Goal: Task Accomplishment & Management: Manage account settings

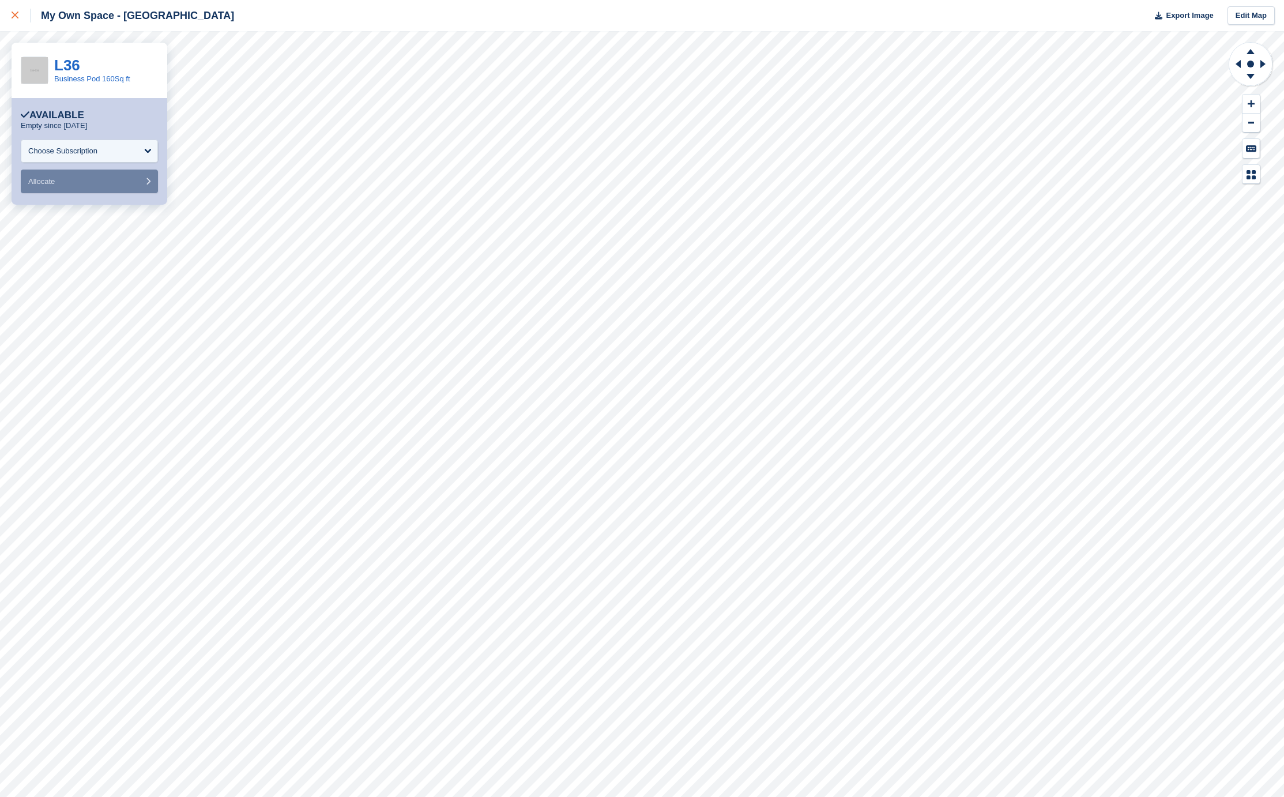
click at [24, 22] on link at bounding box center [15, 15] width 31 height 31
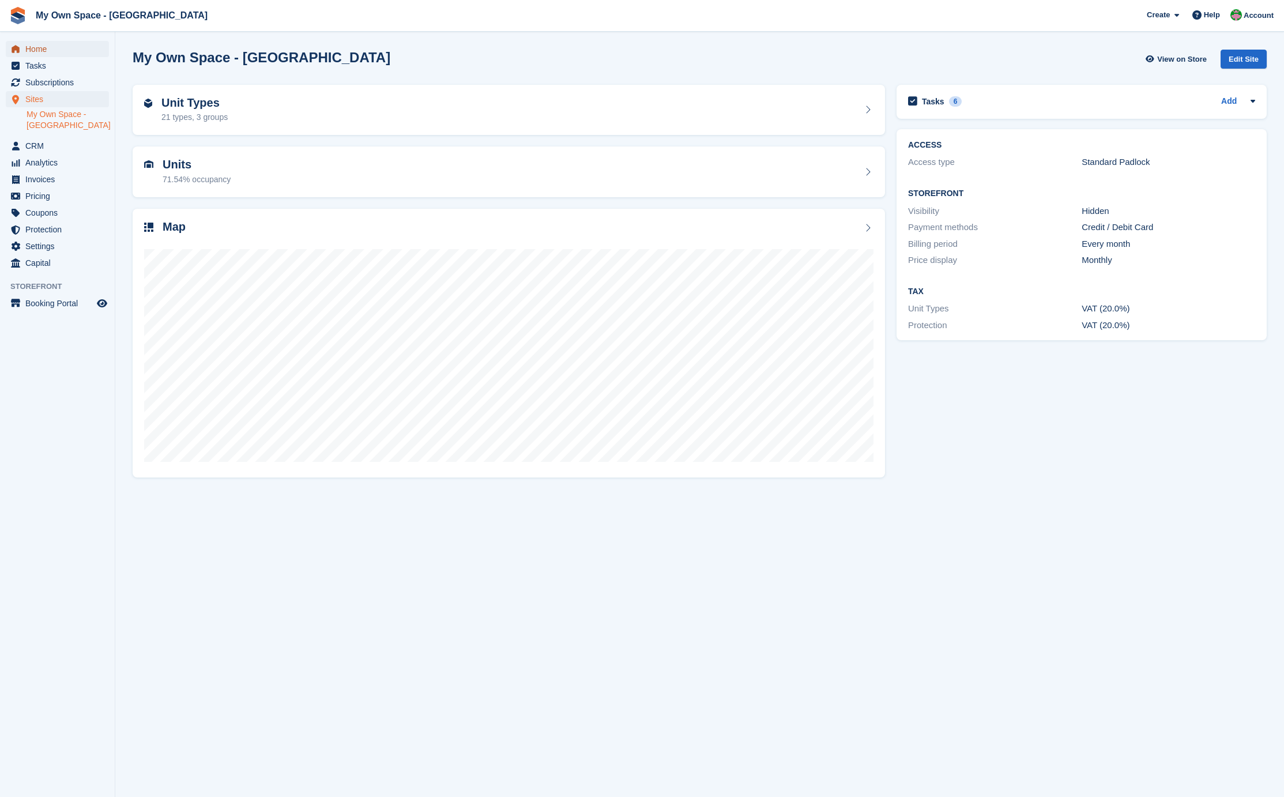
click at [100, 43] on link "Home" at bounding box center [57, 49] width 103 height 16
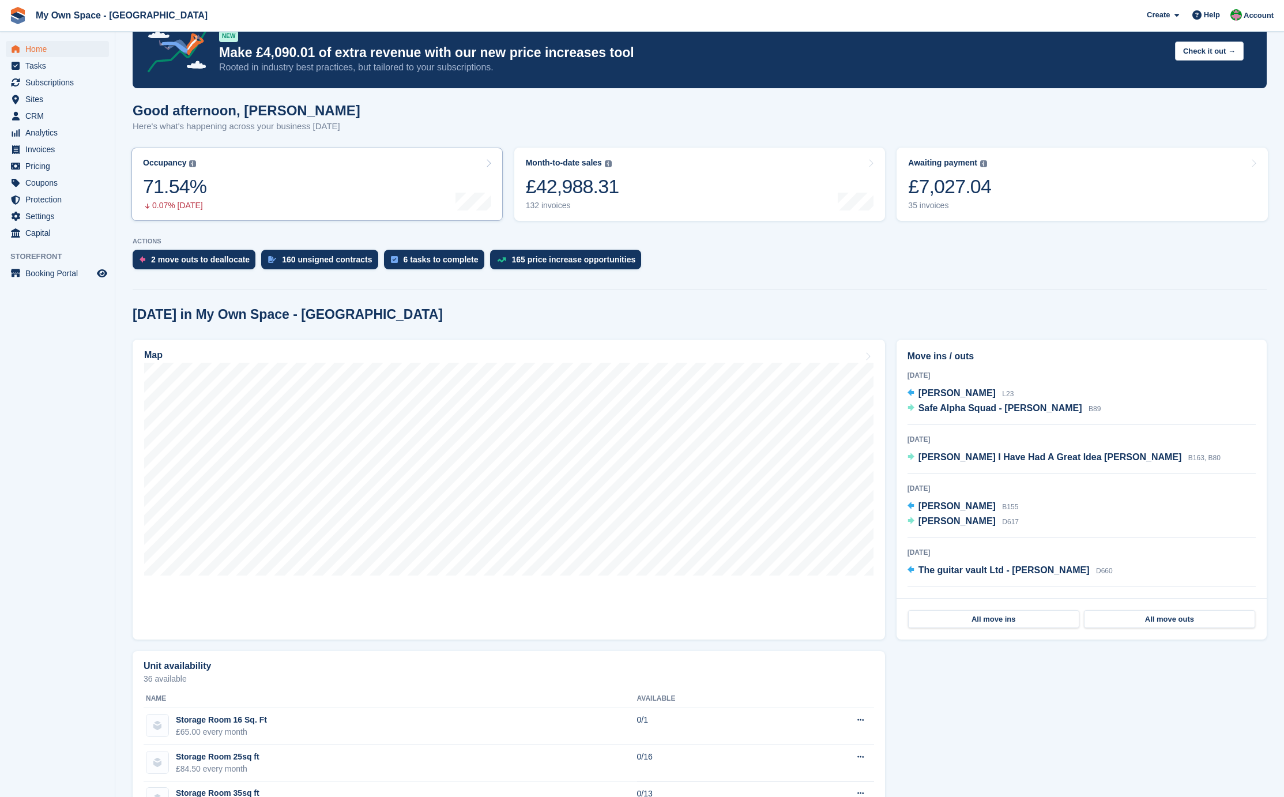
scroll to position [58, 0]
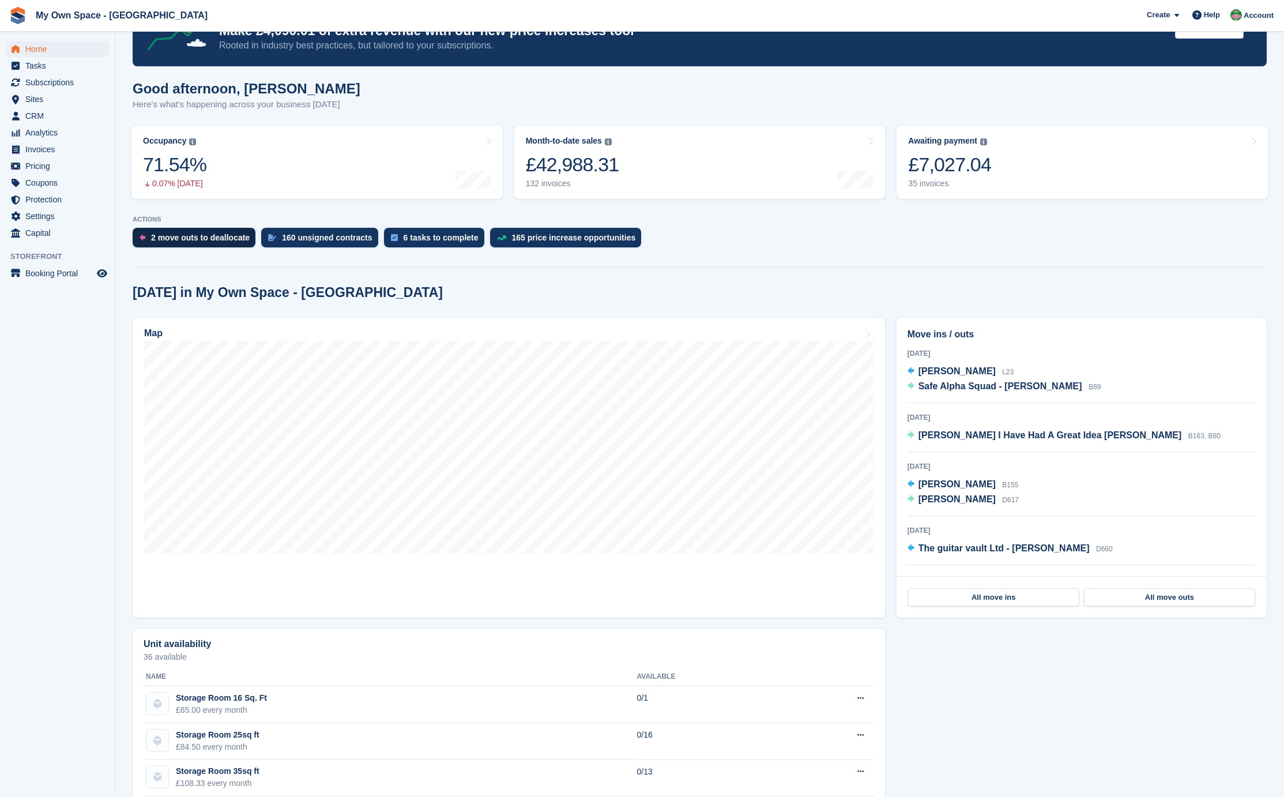
click at [168, 239] on div "2 move outs to deallocate" at bounding box center [200, 237] width 99 height 9
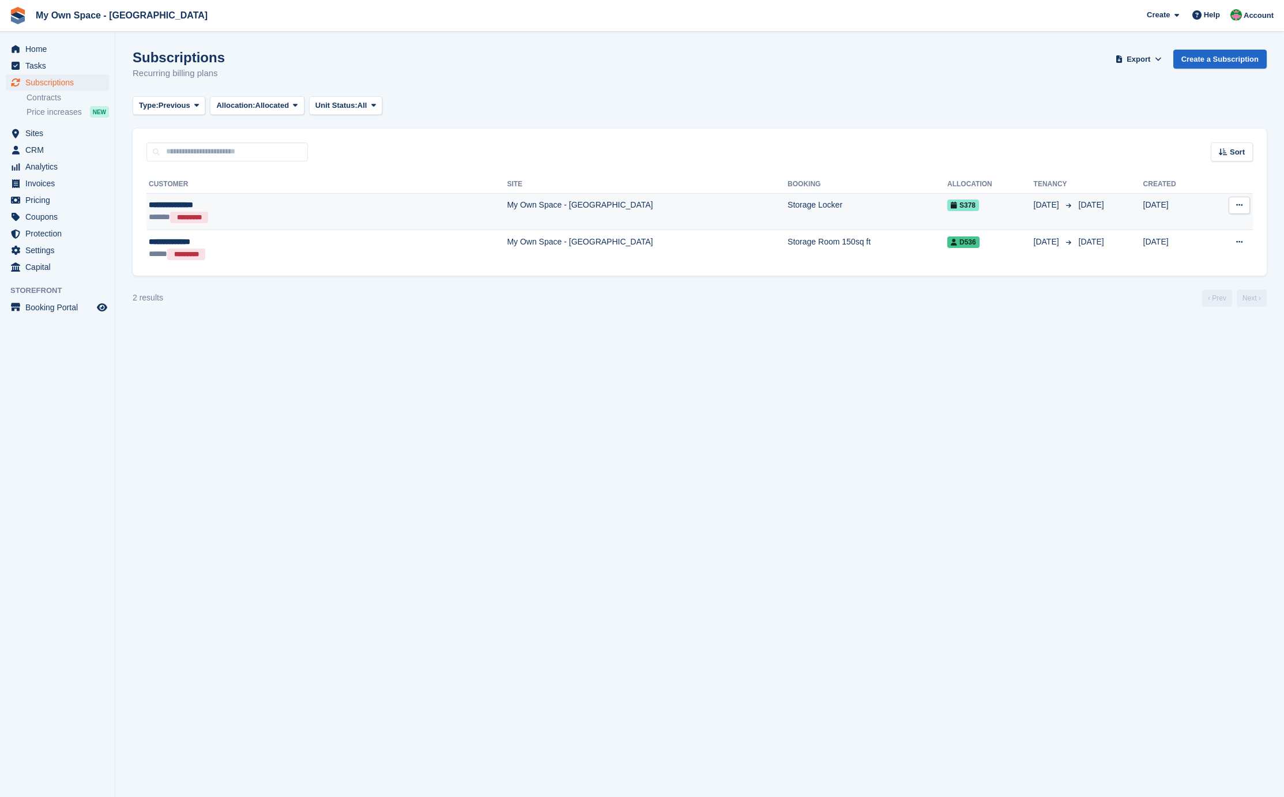
click at [242, 212] on div "****** *********" at bounding box center [241, 217] width 185 height 12
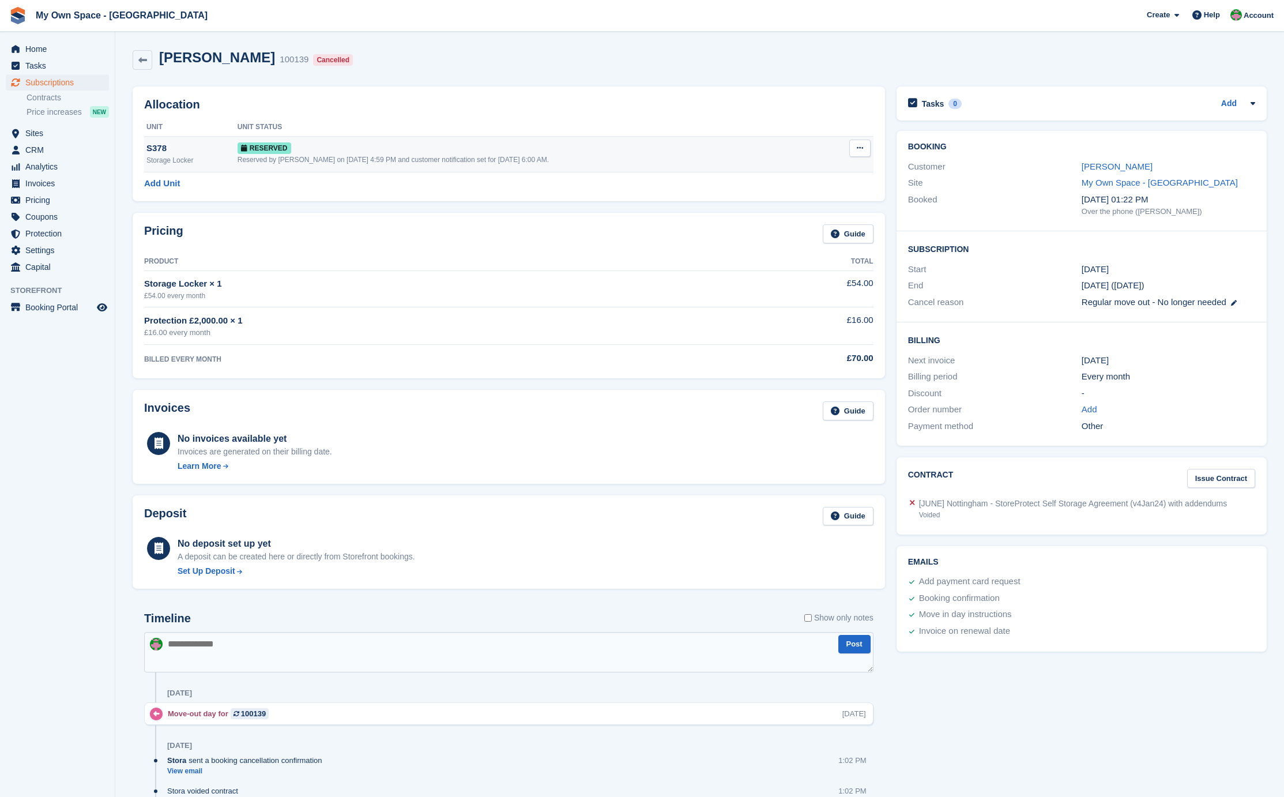
click at [523, 163] on div "Reserved by Millie Webb on 6th Aug, 4:59 PM and customer notification set for 1…" at bounding box center [533, 159] width 590 height 10
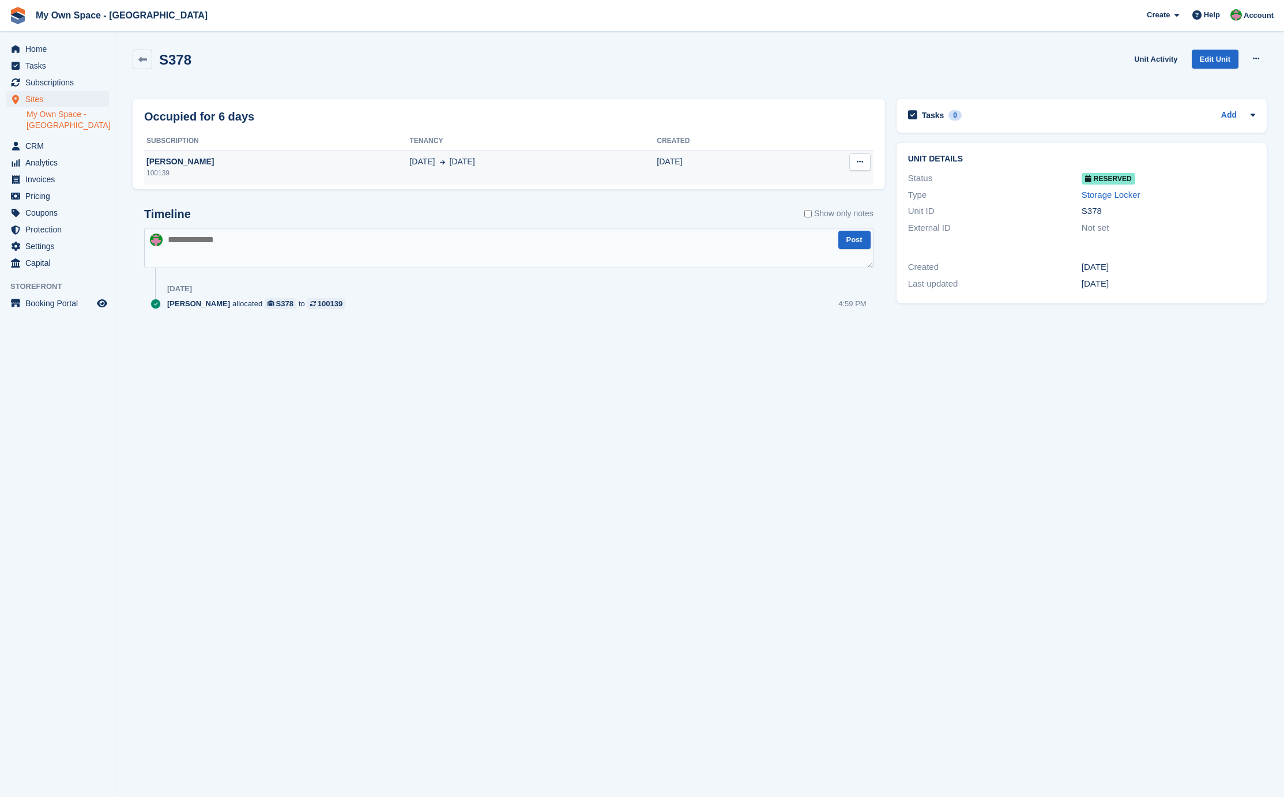
click at [858, 165] on icon at bounding box center [860, 161] width 6 height 7
click at [830, 179] on p "Deallocate" at bounding box center [815, 184] width 100 height 15
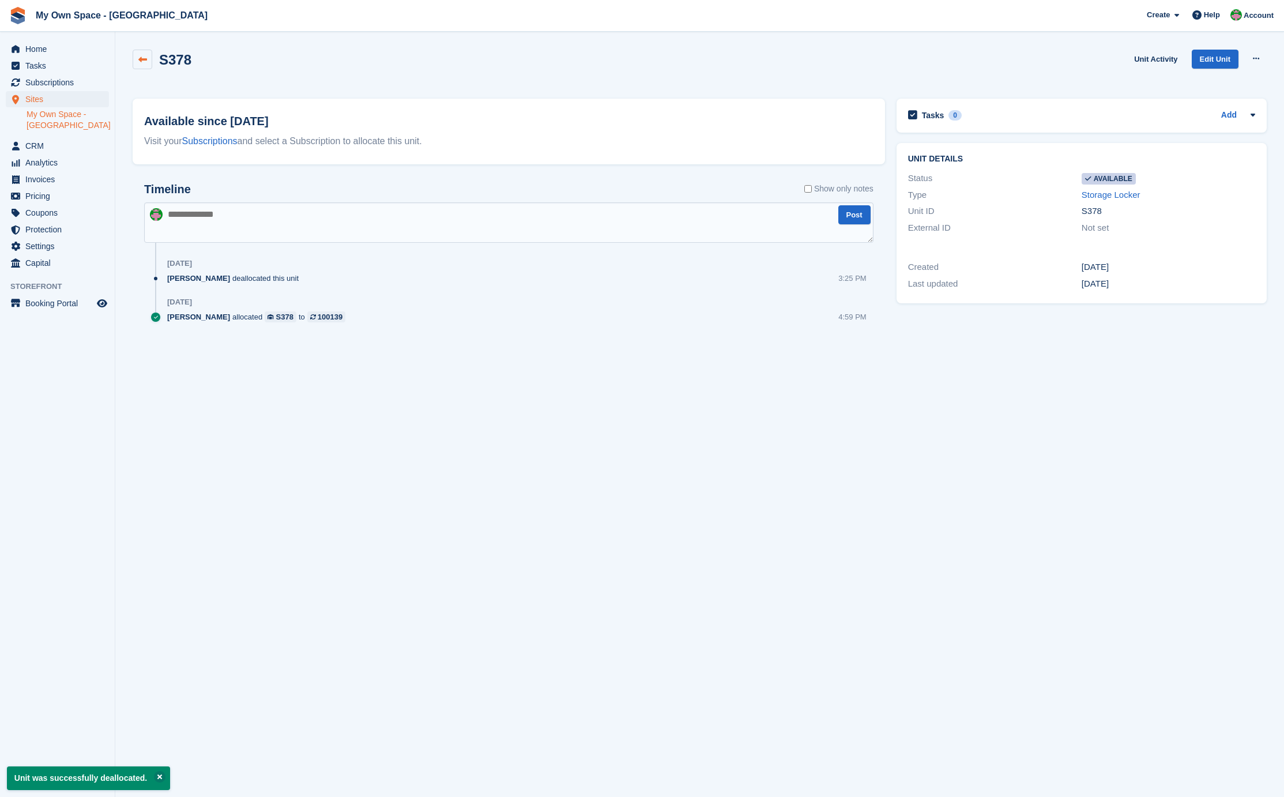
click at [137, 53] on link at bounding box center [143, 60] width 20 height 20
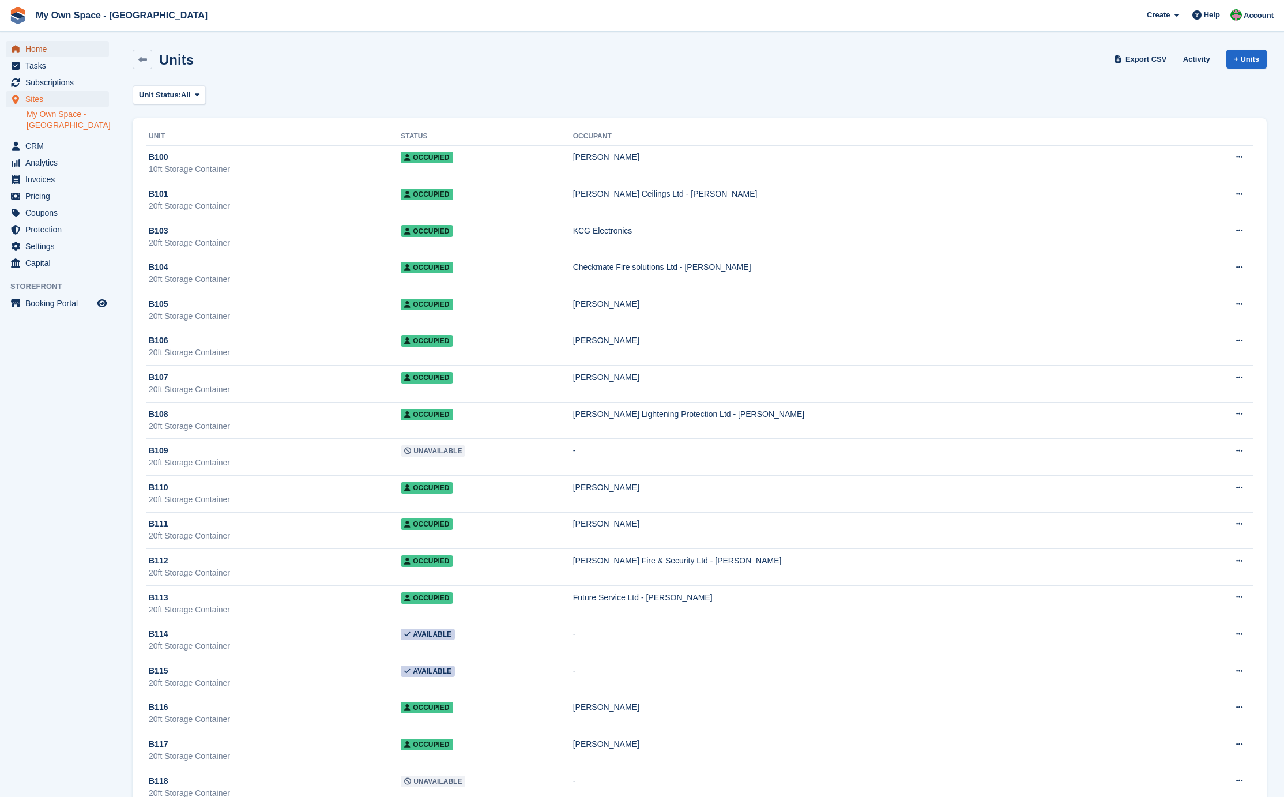
click at [81, 50] on span "Home" at bounding box center [59, 49] width 69 height 16
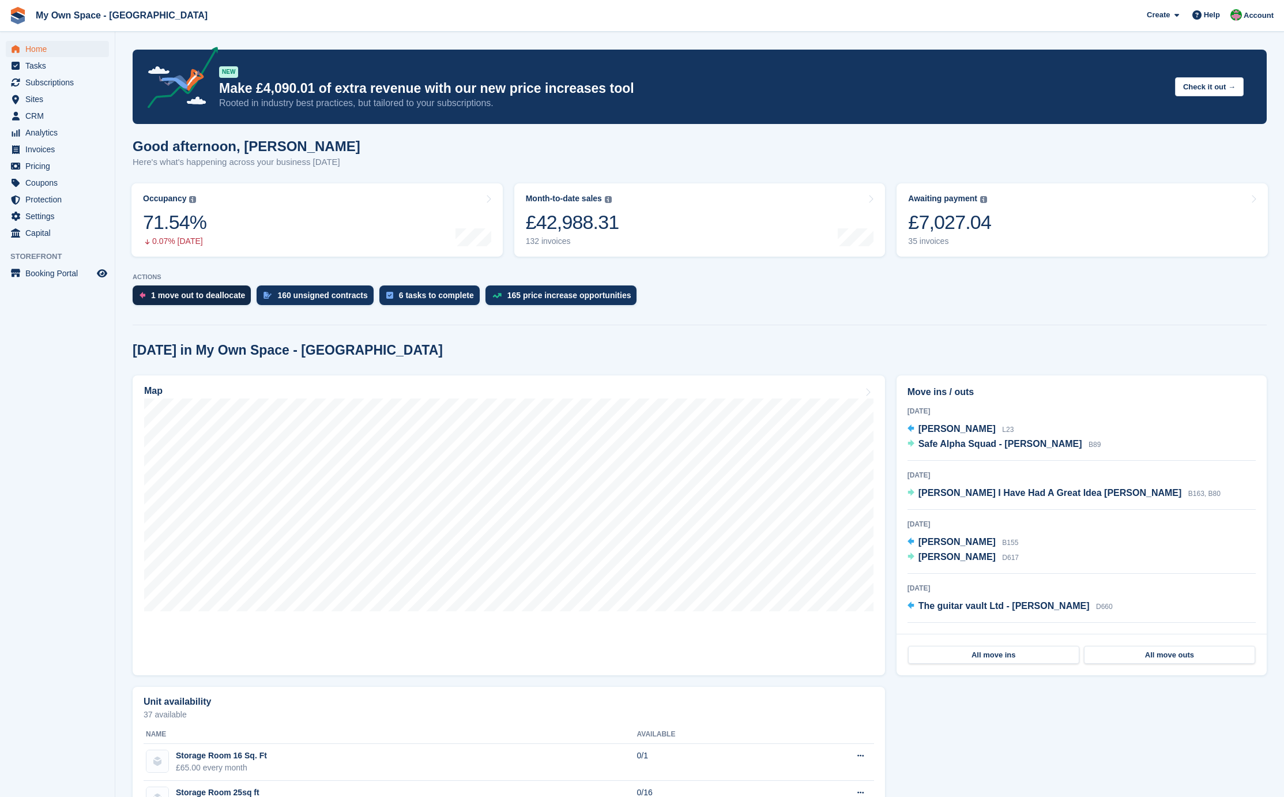
click at [199, 296] on div "1 move out to deallocate" at bounding box center [198, 295] width 94 height 9
